Goal: Entertainment & Leisure: Consume media (video, audio)

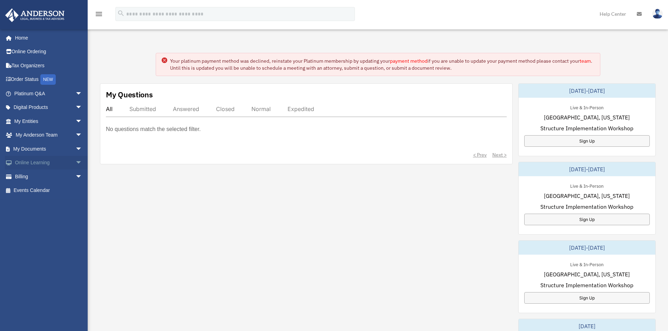
click at [49, 158] on link "Online Learning arrow_drop_down" at bounding box center [49, 163] width 88 height 14
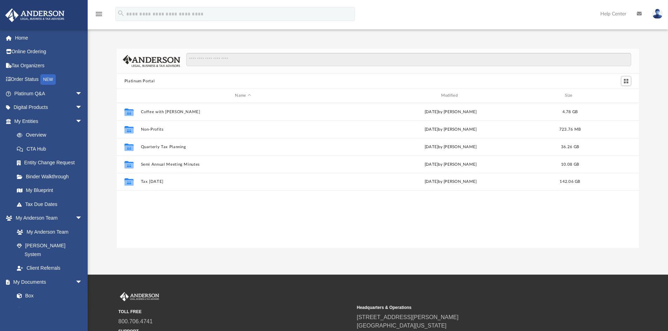
scroll to position [154, 517]
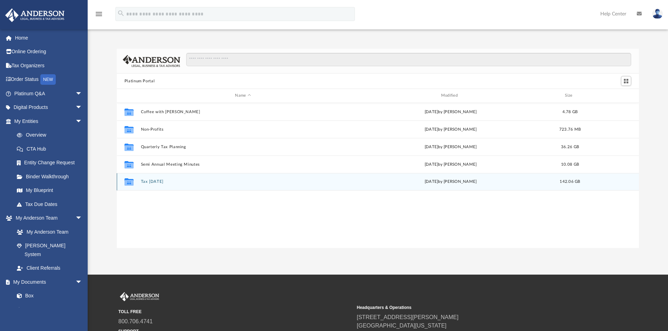
click at [149, 181] on button "Tax Tuesday" at bounding box center [243, 181] width 204 height 5
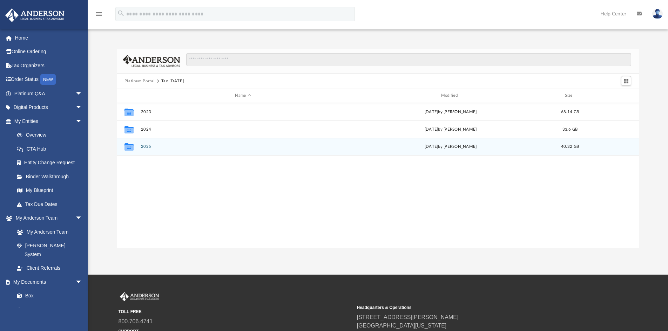
click at [143, 147] on button "2025" at bounding box center [243, 146] width 204 height 5
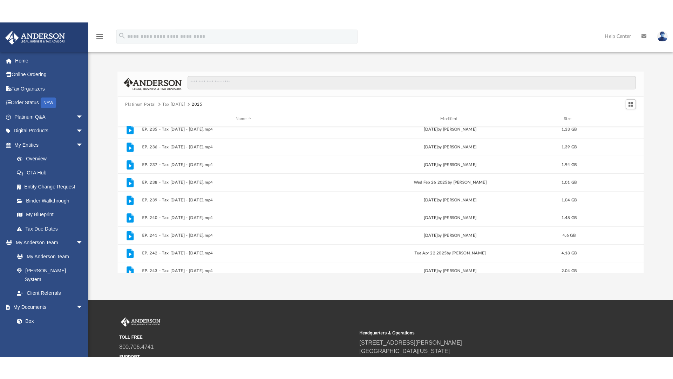
scroll to position [0, 0]
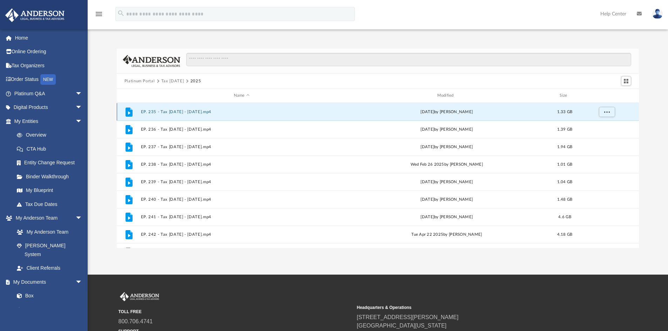
click at [162, 112] on button "EP. 235 - Tax Tuesday - January 14th, 2025.mp4" at bounding box center [242, 112] width 202 height 5
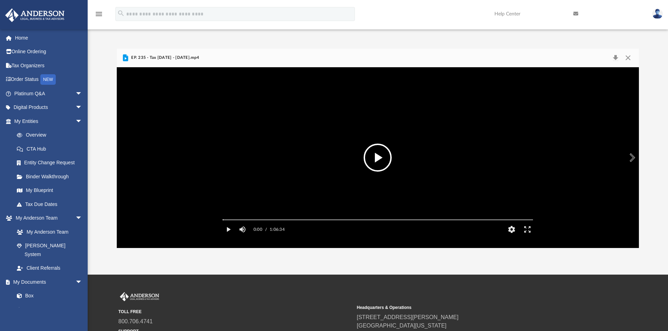
click at [380, 165] on button "File preview" at bounding box center [378, 158] width 28 height 28
click at [227, 221] on div "Media Slider" at bounding box center [378, 219] width 310 height 1
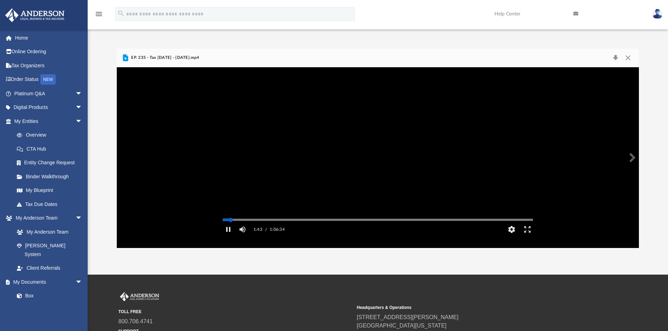
click at [231, 221] on div "Media Slider" at bounding box center [378, 219] width 310 height 1
click at [235, 231] on div "Autoplay Disabled Speed Normal Quality Auto Subtitles/CC Off Audio Autoplay Dis…" at bounding box center [378, 157] width 522 height 181
click at [243, 221] on div "Media Slider" at bounding box center [378, 219] width 310 height 1
click at [249, 229] on div "Autoplay Disabled Speed Normal Quality Auto Subtitles/CC Off Audio Autoplay Dis…" at bounding box center [378, 157] width 522 height 181
click at [253, 231] on div "Autoplay Disabled Speed Normal Quality Auto Subtitles/CC Off Audio Autoplay Dis…" at bounding box center [378, 157] width 522 height 181
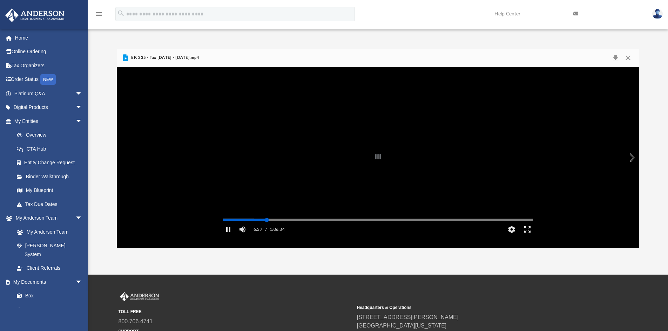
click at [267, 229] on div "Autoplay Disabled Speed Normal Quality Auto Subtitles/CC Off Audio Autoplay Dis…" at bounding box center [378, 157] width 522 height 181
click at [277, 230] on div "Autoplay Disabled Speed Normal Quality Auto Subtitles/CC Off Audio Autoplay Dis…" at bounding box center [378, 157] width 522 height 181
click at [528, 237] on button "Enter fullscreen" at bounding box center [527, 230] width 16 height 14
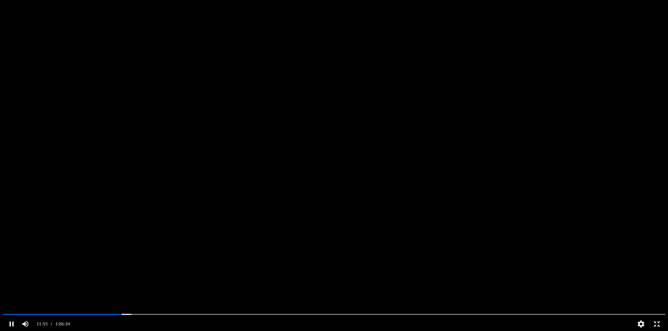
scroll to position [154, 522]
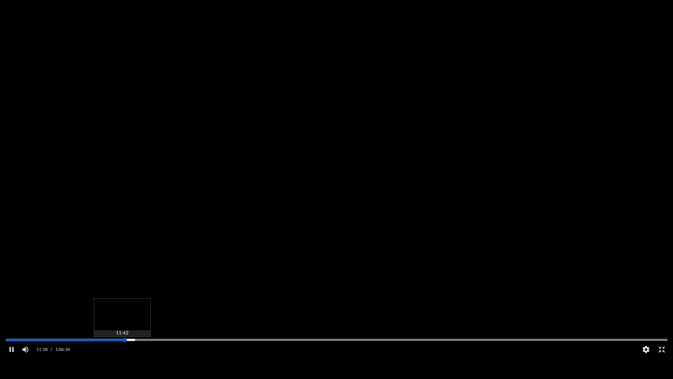
click at [122, 331] on div "Media Slider" at bounding box center [337, 339] width 662 height 1
click at [119, 331] on div "Autoplay Disabled Speed Normal Quality Auto Subtitles/CC Off Audio Autoplay Dis…" at bounding box center [336, 189] width 673 height 379
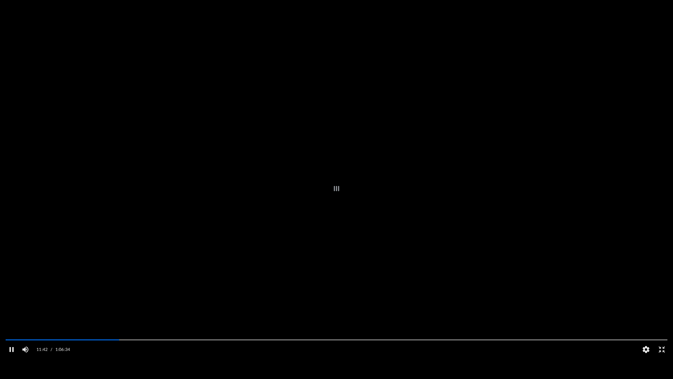
click at [115, 331] on div "Autoplay Disabled Speed Normal Quality Auto Subtitles/CC Off Audio Autoplay Dis…" at bounding box center [336, 189] width 673 height 379
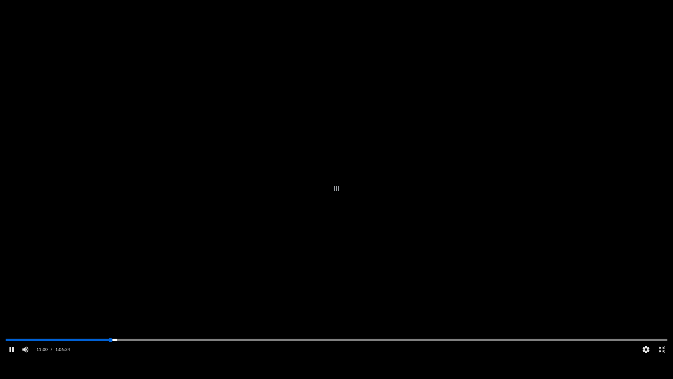
click at [110, 331] on div "Autoplay Disabled Speed Normal Quality Auto Subtitles/CC Off Audio Autoplay Dis…" at bounding box center [336, 189] width 673 height 379
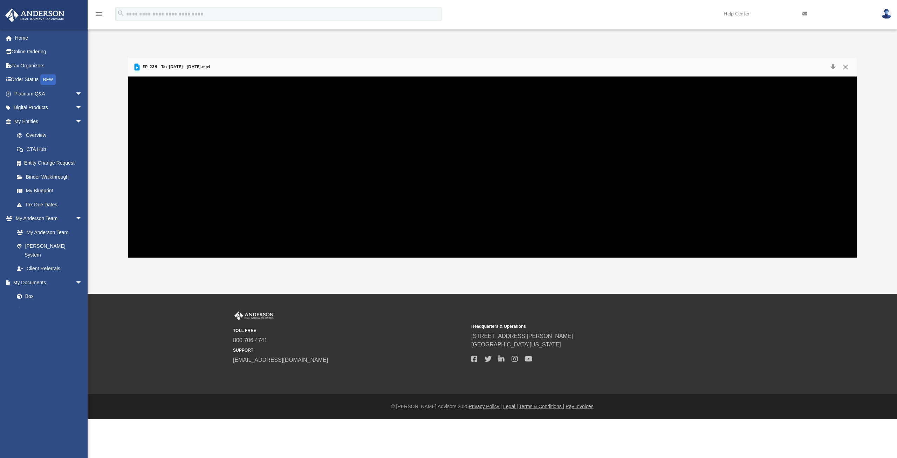
scroll to position [154, 723]
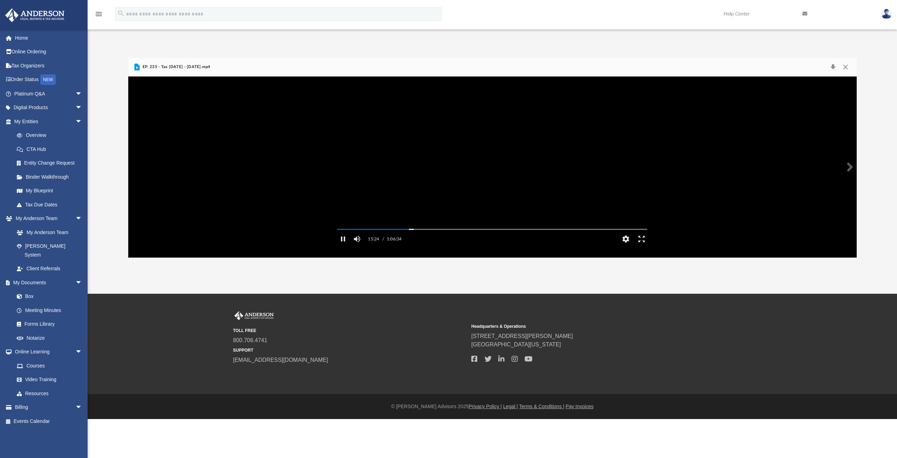
click at [418, 194] on video "File preview" at bounding box center [492, 167] width 321 height 161
